Goal: Information Seeking & Learning: Learn about a topic

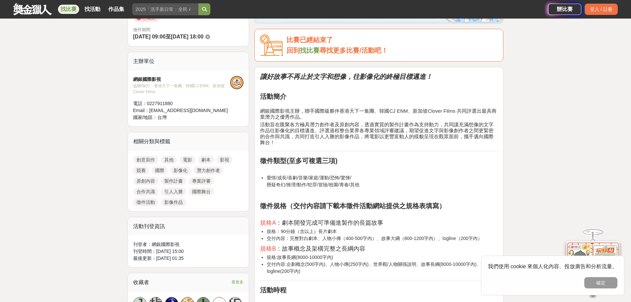
scroll to position [199, 0]
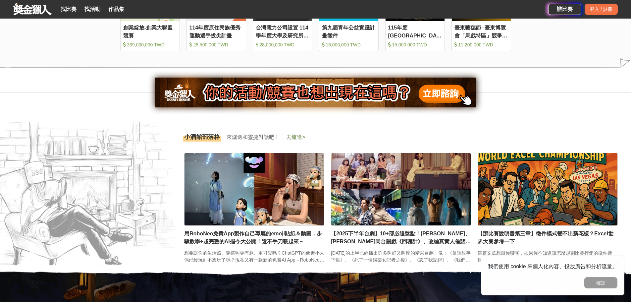
scroll to position [961, 0]
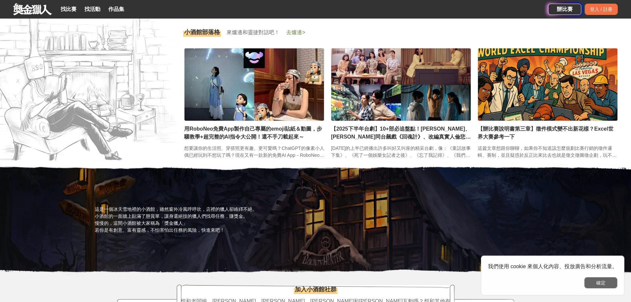
click at [613, 282] on button "確定" at bounding box center [601, 282] width 33 height 11
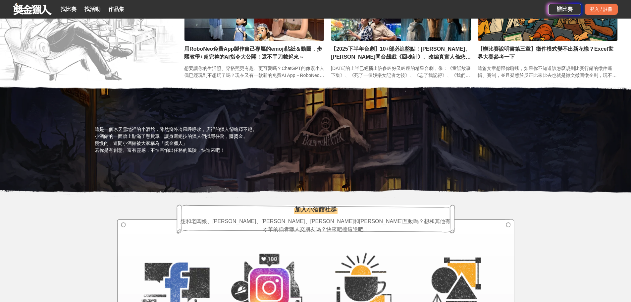
scroll to position [1160, 0]
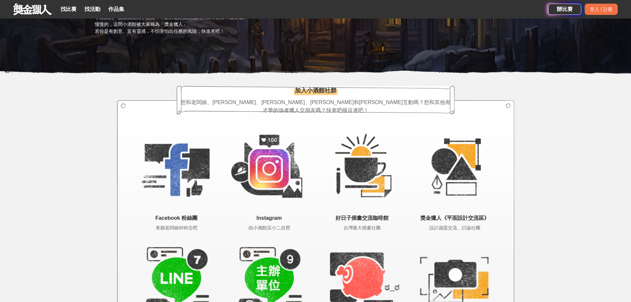
click at [568, 148] on section "加入小酒館社群 想和老闆娘、靈捷、艾露妲、恰吉和吉米互動嗎？想和其他有才華的強者獵人交朋友嗎？快來吧檯這邊吧！ Facebook 粉絲團 來聽老闆娘碎碎念吧 …" at bounding box center [315, 218] width 631 height 279
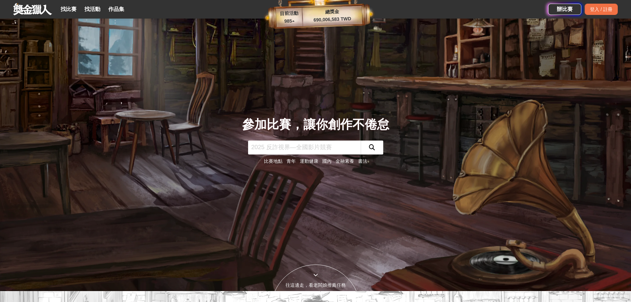
scroll to position [0, 0]
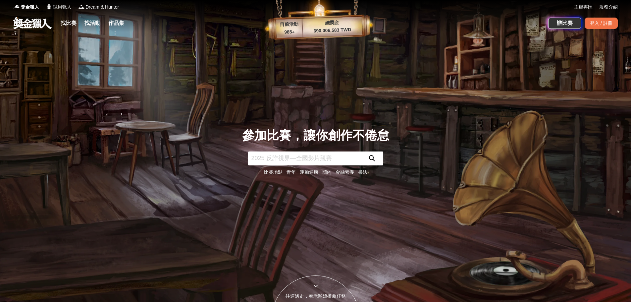
click at [313, 160] on input "text" at bounding box center [304, 158] width 113 height 14
click at [306, 158] on input "text" at bounding box center [304, 158] width 113 height 14
click at [282, 158] on input "text" at bounding box center [304, 158] width 113 height 14
drag, startPoint x: 250, startPoint y: 160, endPoint x: 346, endPoint y: 160, distance: 95.8
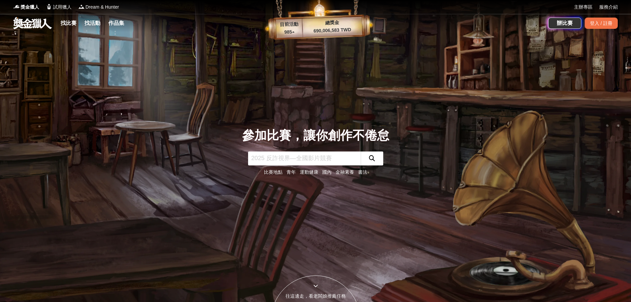
click at [346, 160] on input "text" at bounding box center [304, 158] width 113 height 14
click at [346, 159] on input "text" at bounding box center [304, 158] width 113 height 14
click at [343, 159] on input "text" at bounding box center [304, 158] width 113 height 14
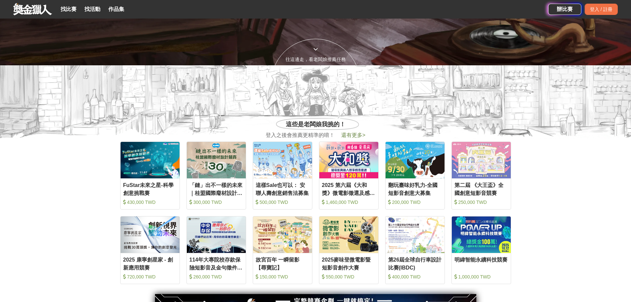
scroll to position [265, 0]
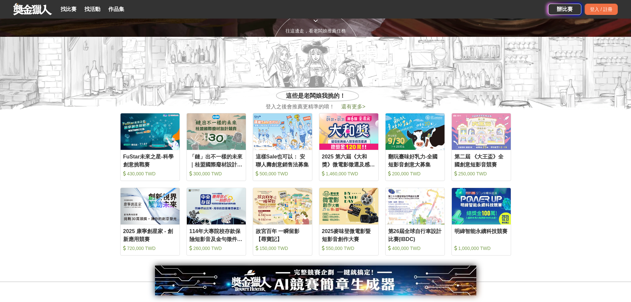
click at [556, 168] on section "收藏 FuStar未來之星-科學創意挑戰賽 430,000 TWD 收藏 「鏈」出不一樣的未來｜桂盟國際廢材設計競賽 300,000 TWD 收藏 這樣Sal…" at bounding box center [315, 184] width 631 height 149
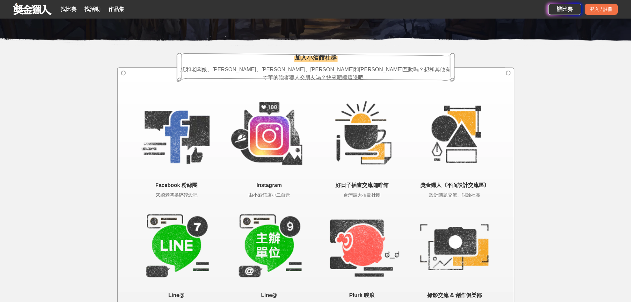
scroll to position [1193, 0]
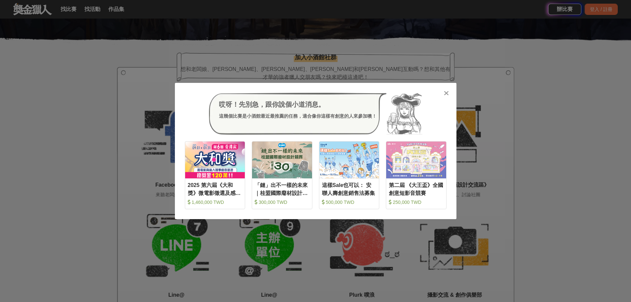
click at [88, 144] on div "哎呀！先別急，跟你說個小道消息。 這幾個比賽是小酒館最近最推薦的任務，適合像你這樣有創意的人來參加噢！ 收藏 2025 第六屆《大和獎》微電影徵選及感人實事分…" at bounding box center [315, 151] width 631 height 302
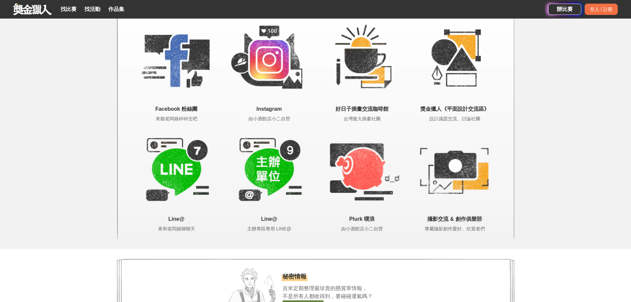
scroll to position [1236, 0]
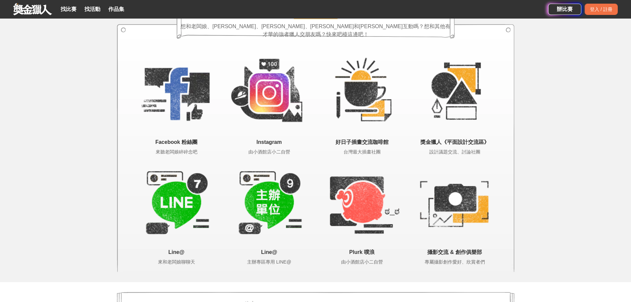
click at [183, 252] on span "Line@" at bounding box center [176, 252] width 93 height 8
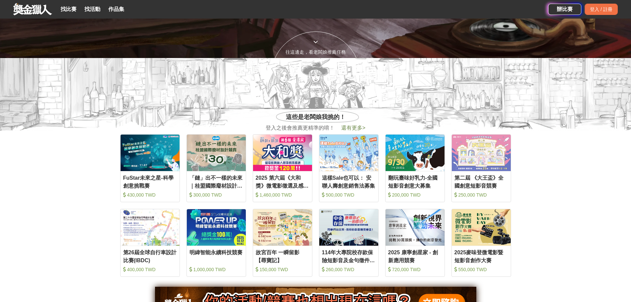
scroll to position [242, 0]
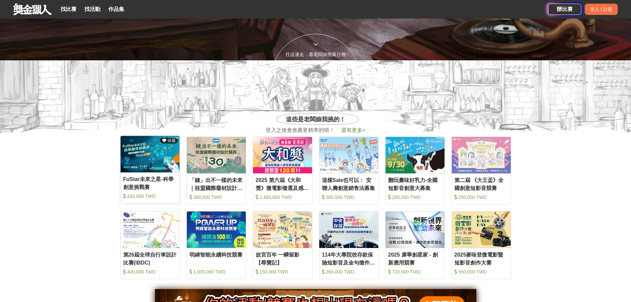
click at [165, 178] on div "FuStar未來之星-科學創意挑戰賽" at bounding box center [150, 182] width 54 height 15
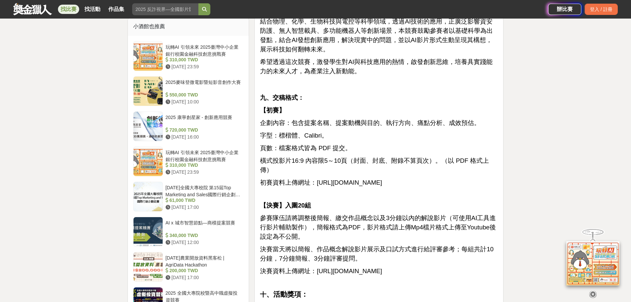
scroll to position [729, 0]
